Goal: Transaction & Acquisition: Purchase product/service

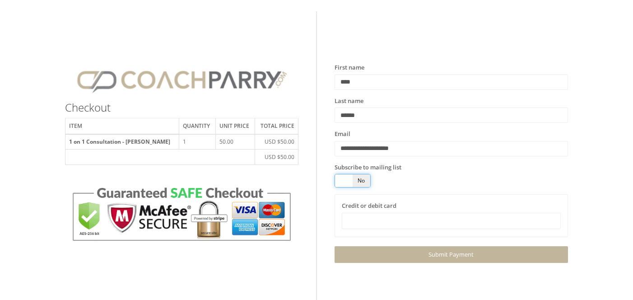
click at [346, 179] on span at bounding box center [344, 180] width 18 height 13
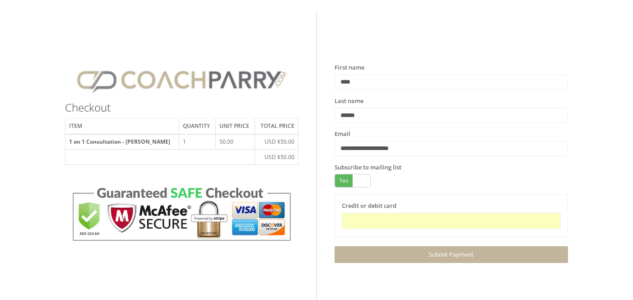
click at [603, 207] on div "Checkout Item Quantity Unit price Total price 1 on 1 Consultation - [PERSON_NAM…" at bounding box center [317, 141] width 620 height 246
click at [437, 254] on link "Submit Payment" at bounding box center [452, 254] width 234 height 17
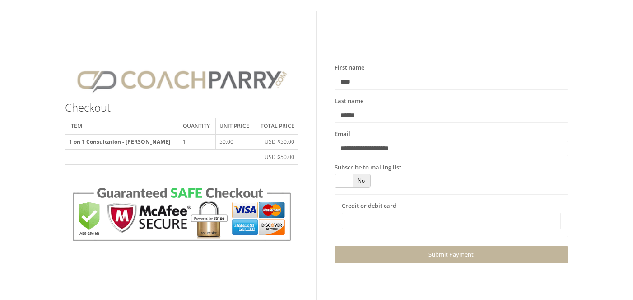
click at [159, 141] on th "1 on 1 Consultation - [PERSON_NAME]" at bounding box center [122, 141] width 114 height 15
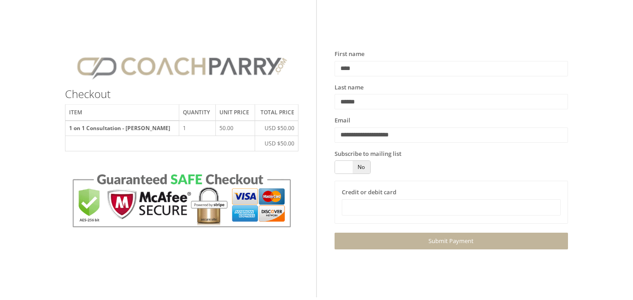
scroll to position [36, 0]
